Goal: Find specific page/section: Find specific page/section

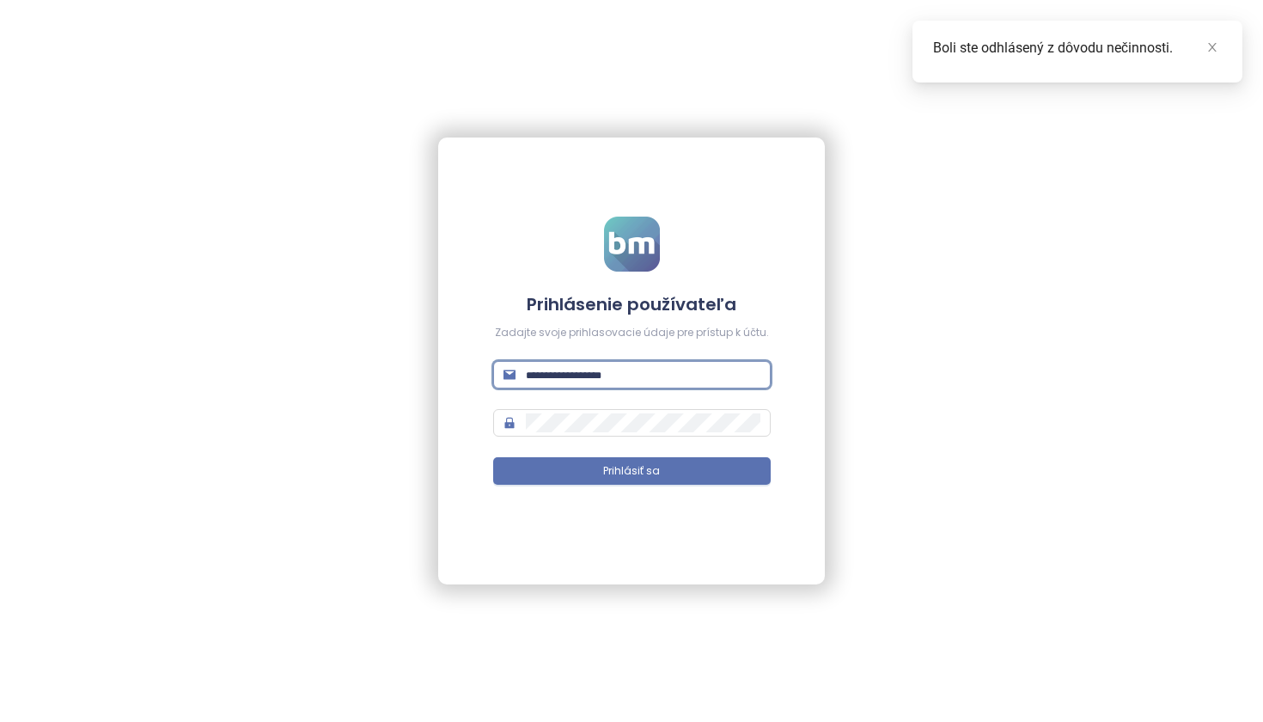
type input "**********"
click at [632, 471] on button "Prihlásiť sa" at bounding box center [632, 470] width 278 height 27
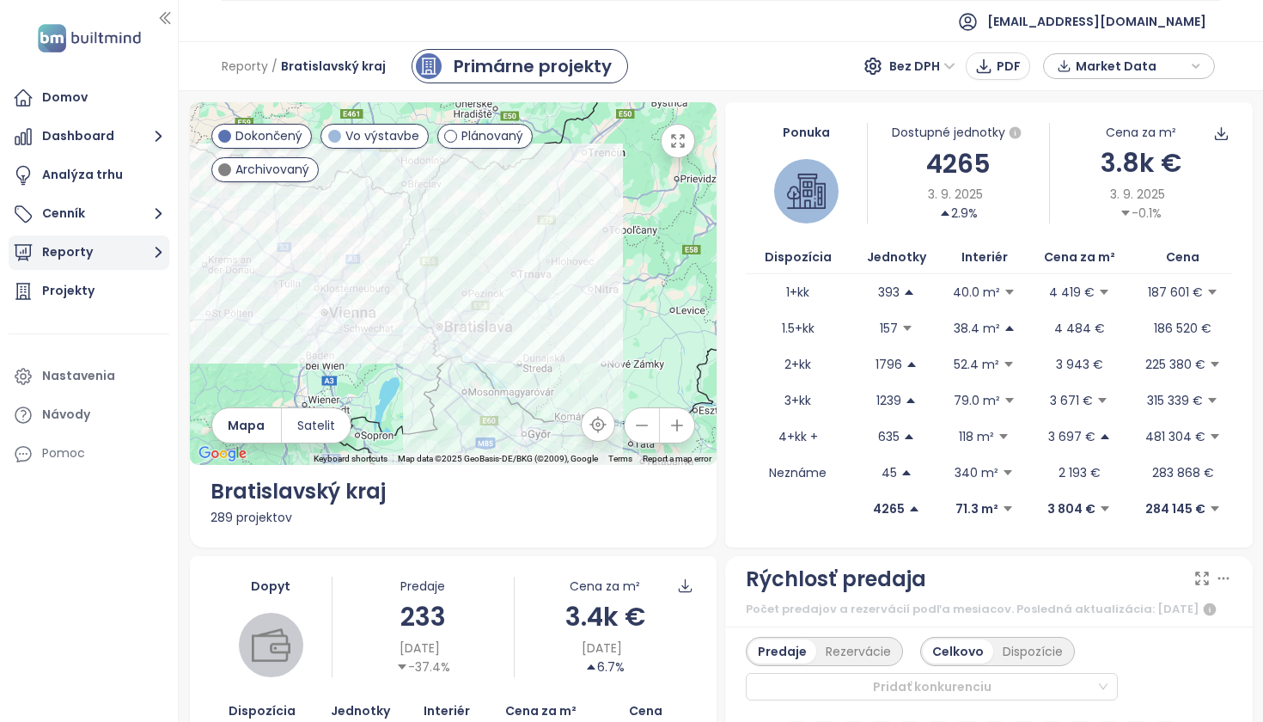
click at [108, 248] on button "Reporty" at bounding box center [89, 252] width 161 height 34
click at [121, 577] on div "Domov Dashboard Analýza trhu Cenník Reporty Loading... Projekty Nastavenia Návo…" at bounding box center [89, 361] width 178 height 722
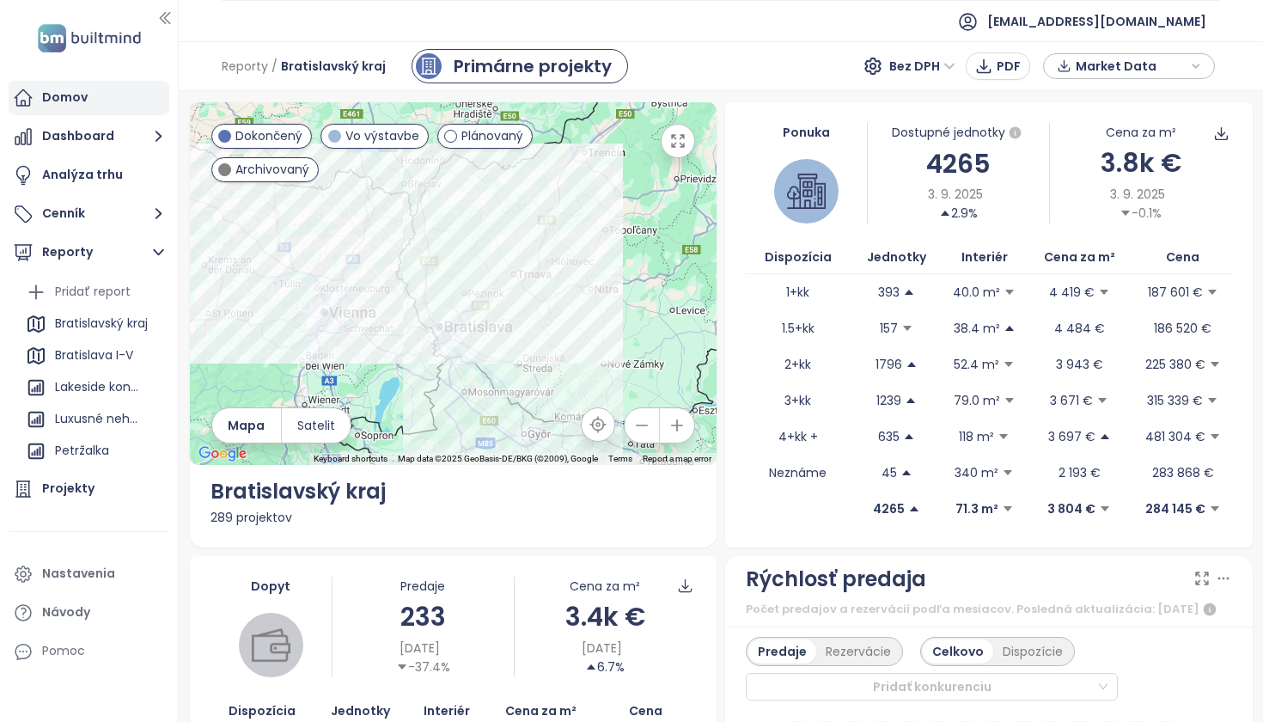
scroll to position [-1, 0]
click at [76, 97] on div "Domov" at bounding box center [65, 97] width 46 height 21
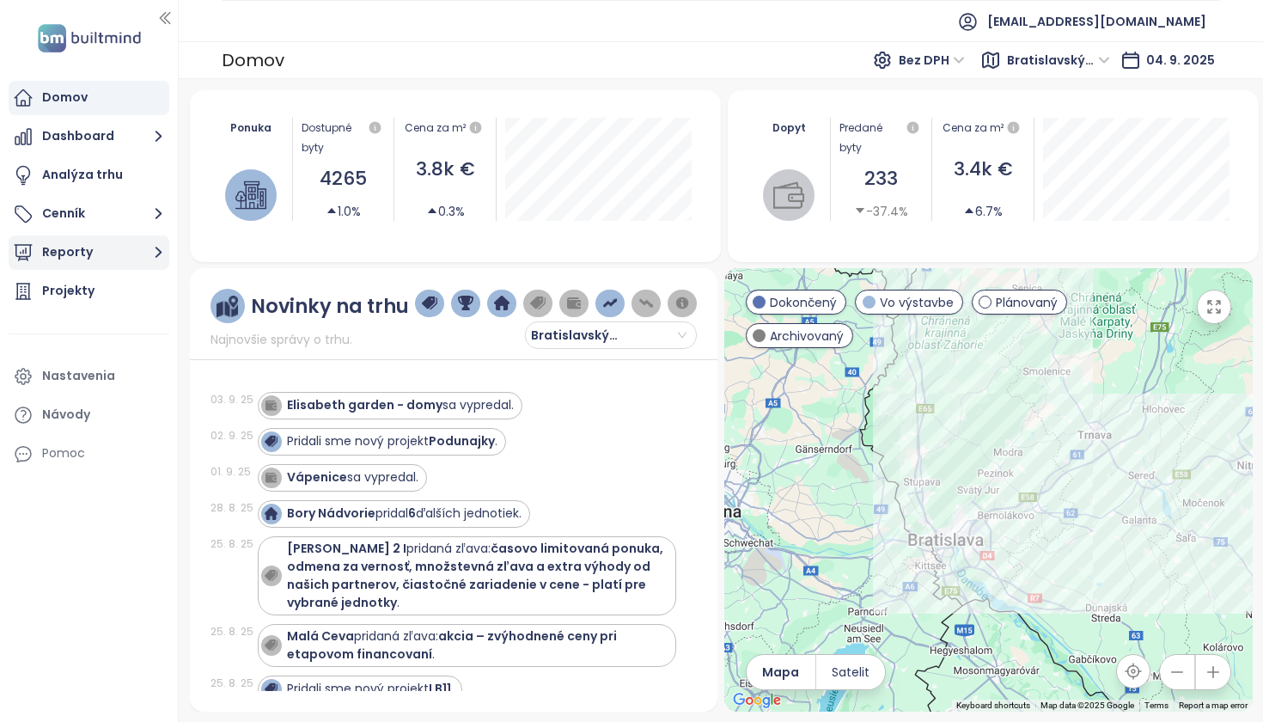
click at [96, 247] on button "Reporty" at bounding box center [89, 252] width 161 height 34
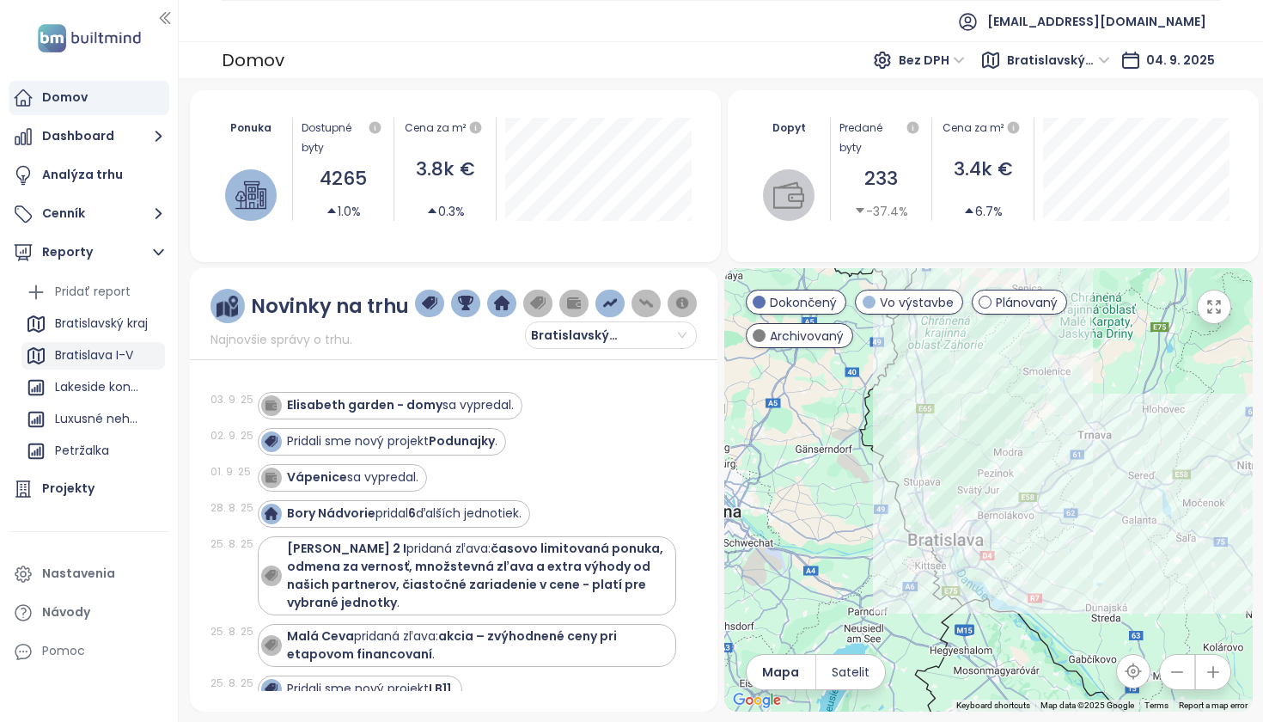
click at [120, 355] on div "Bratislava I-V" at bounding box center [94, 355] width 78 height 21
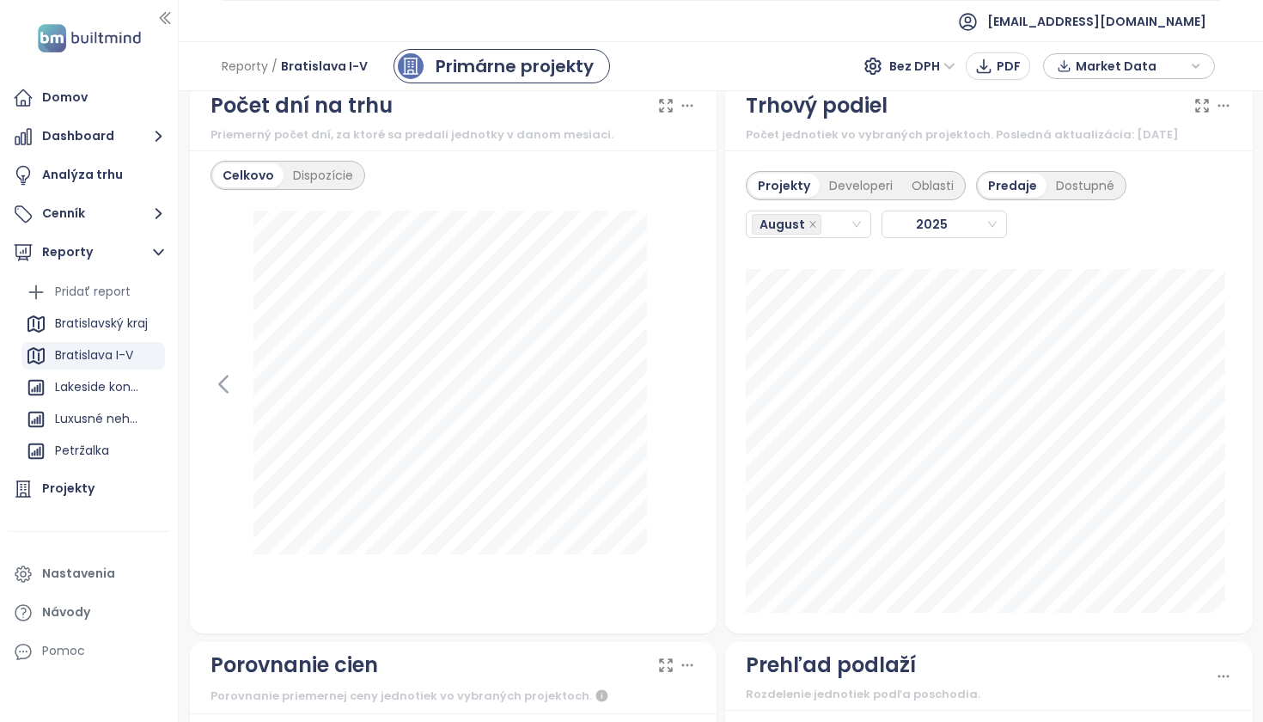
scroll to position [2078, 0]
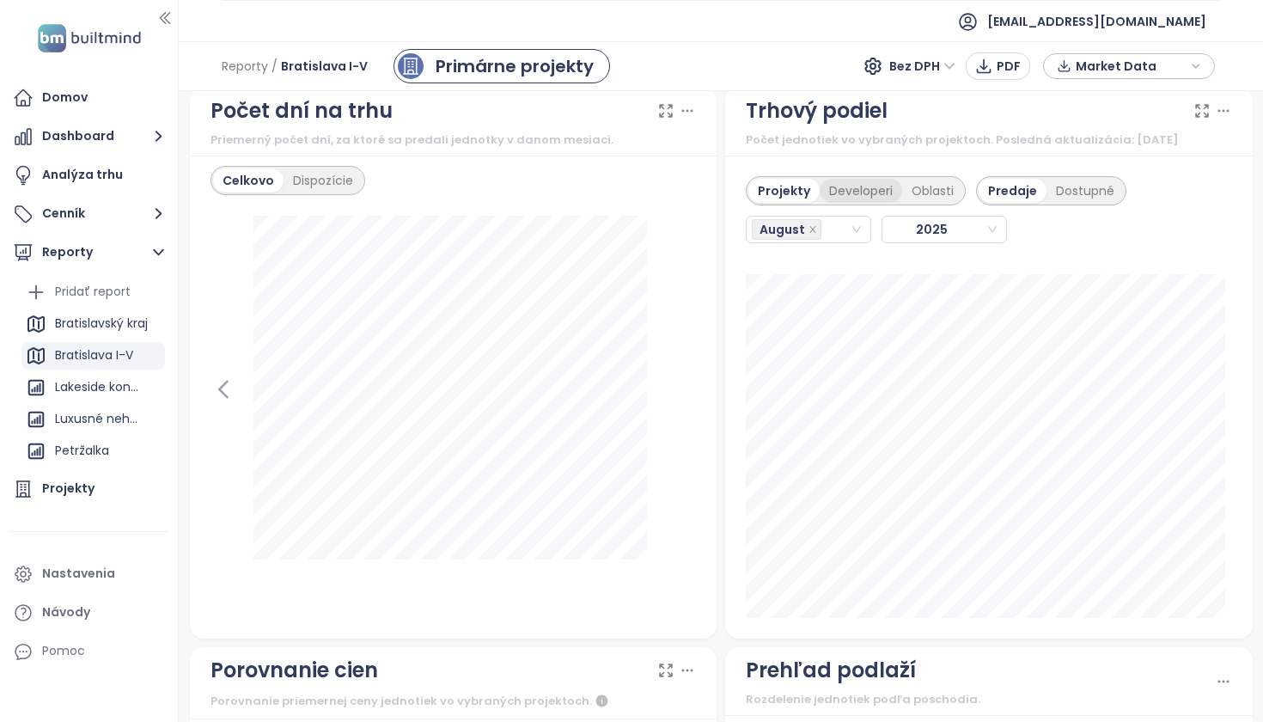
click at [832, 200] on div "Developeri" at bounding box center [861, 191] width 82 height 24
click at [781, 203] on div "Projekty" at bounding box center [781, 191] width 66 height 24
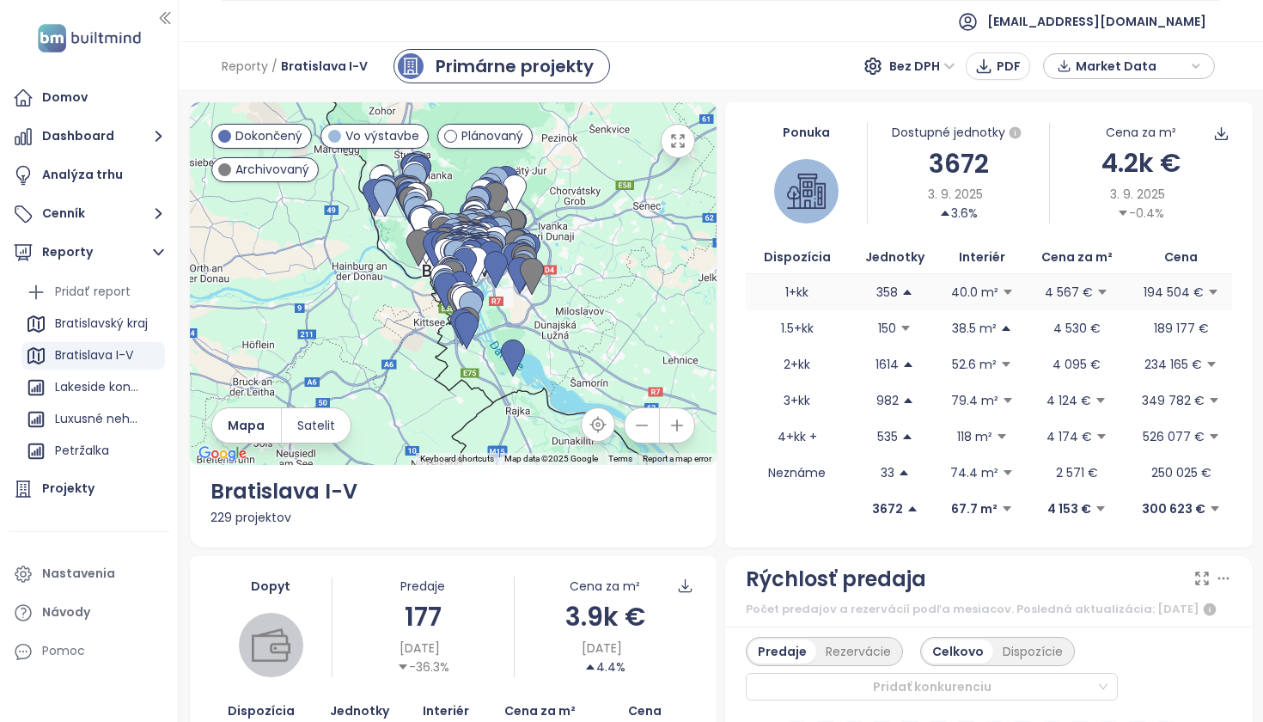
scroll to position [0, 0]
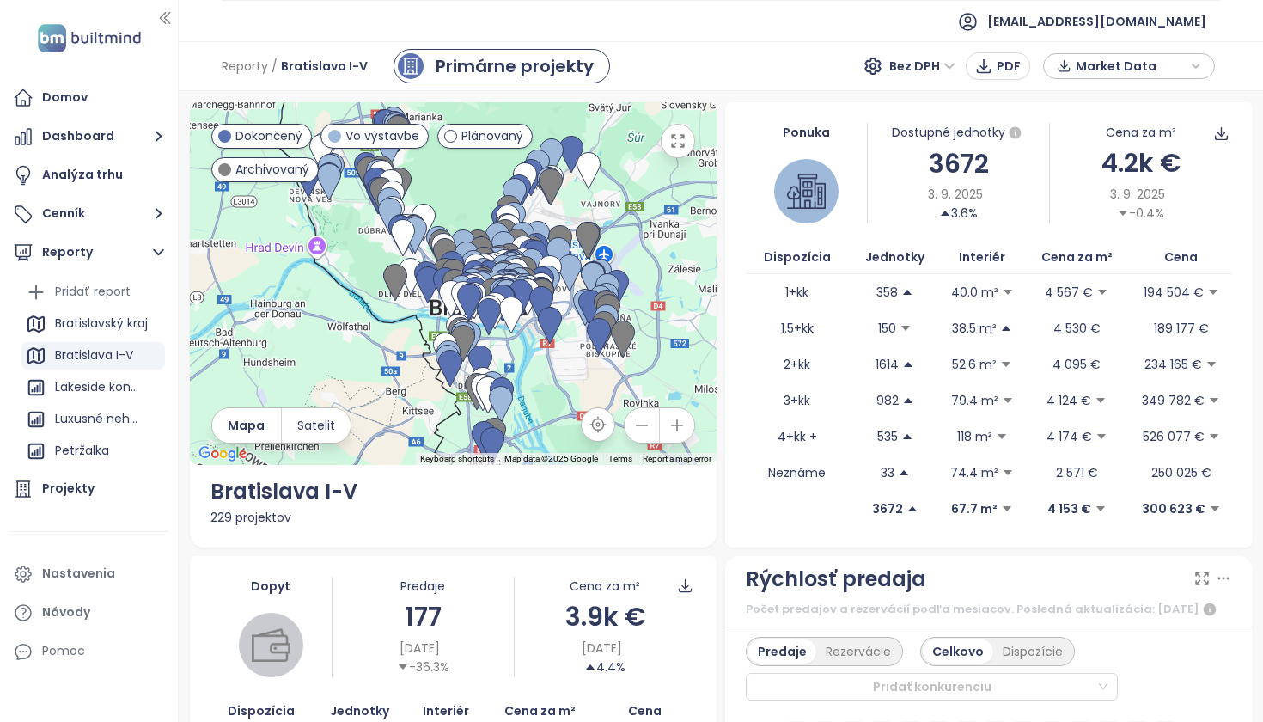
drag, startPoint x: 399, startPoint y: 313, endPoint x: 664, endPoint y: 241, distance: 274.9
click at [664, 241] on div at bounding box center [454, 283] width 528 height 363
